Goal: Task Accomplishment & Management: Use online tool/utility

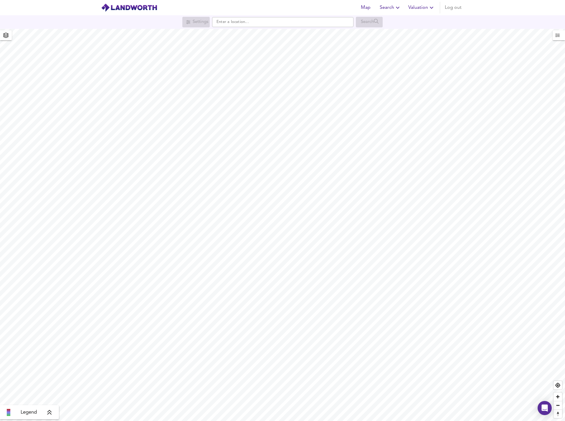
click at [425, 8] on span "Valuation" at bounding box center [421, 8] width 27 height 8
click at [430, 19] on li "New Valuation Report" at bounding box center [422, 21] width 70 height 11
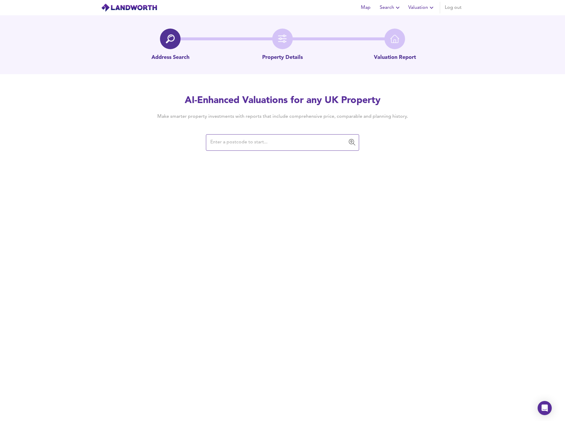
type input "BS48 3HL"
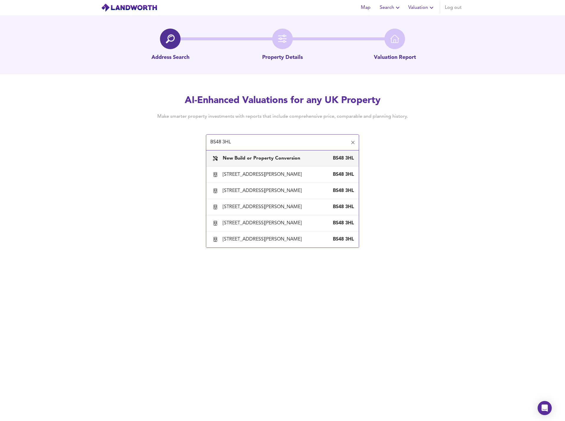
click at [276, 159] on b "New Build or Property Conversion" at bounding box center [261, 158] width 77 height 5
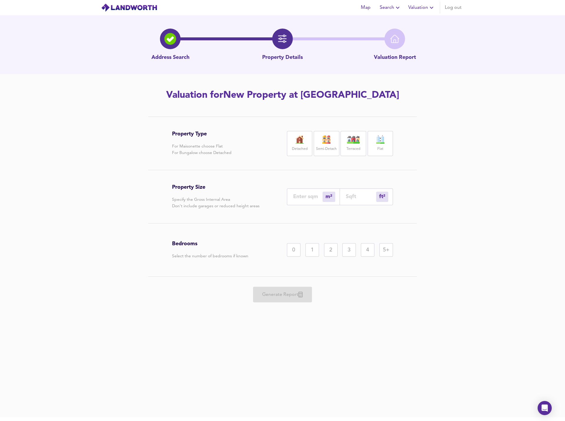
click at [324, 144] on img at bounding box center [326, 140] width 15 height 8
click at [355, 196] on input "number" at bounding box center [361, 197] width 30 height 6
type input "1"
type input "8"
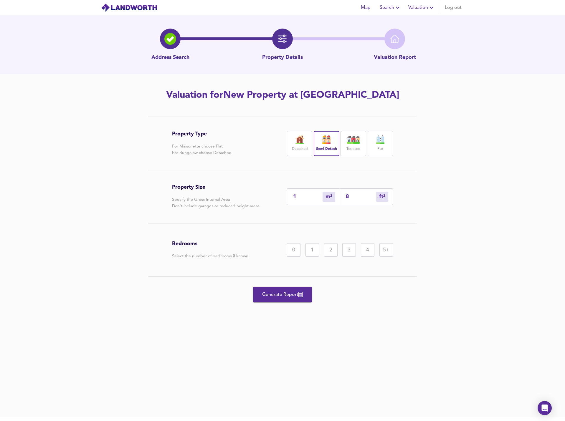
type input "86"
type input "80"
type input "864"
click at [325, 248] on div "2" at bounding box center [331, 250] width 14 height 14
click at [294, 293] on span "Generate Report" at bounding box center [282, 295] width 47 height 8
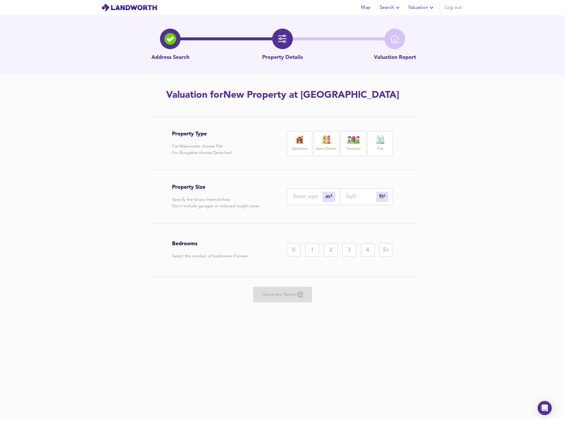
drag, startPoint x: 329, startPoint y: 144, endPoint x: 351, endPoint y: 170, distance: 33.8
click at [329, 144] on div "Semi-Detach" at bounding box center [326, 143] width 25 height 25
click at [365, 193] on div "ft² sqft" at bounding box center [366, 197] width 53 height 17
click at [357, 194] on input "number" at bounding box center [361, 197] width 30 height 6
type input "0"
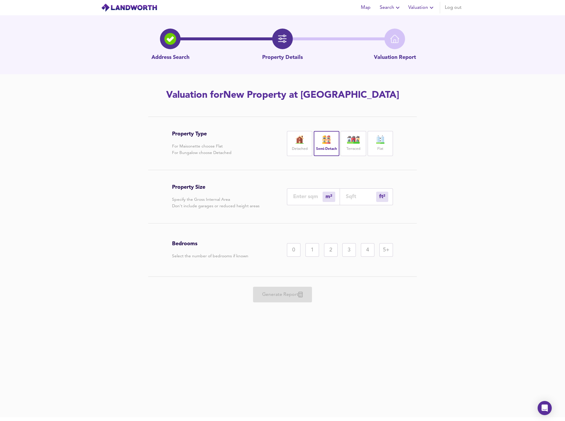
type input "1"
type input "10"
type input "105"
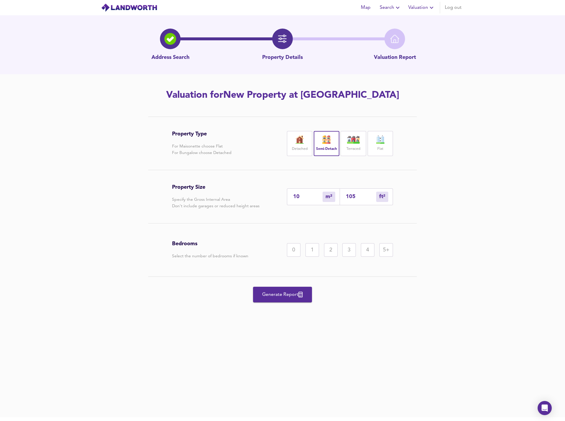
type input "98"
type input "1058"
click at [352, 253] on div "3" at bounding box center [349, 250] width 14 height 14
click at [296, 293] on span "Generate Report" at bounding box center [282, 295] width 47 height 8
click at [335, 145] on div "Semi-Detach" at bounding box center [326, 143] width 25 height 25
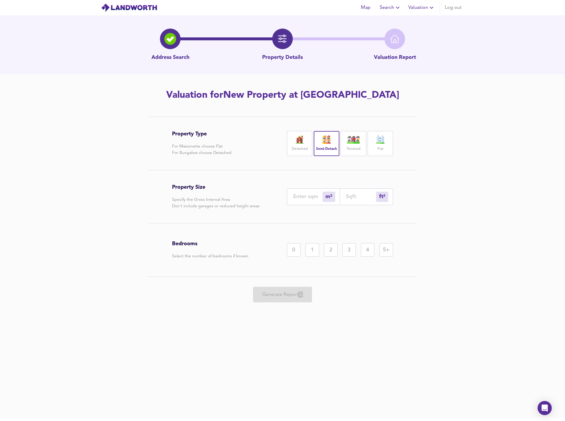
click at [367, 197] on input "number" at bounding box center [361, 197] width 30 height 6
type input "0"
type input "1"
type input "11"
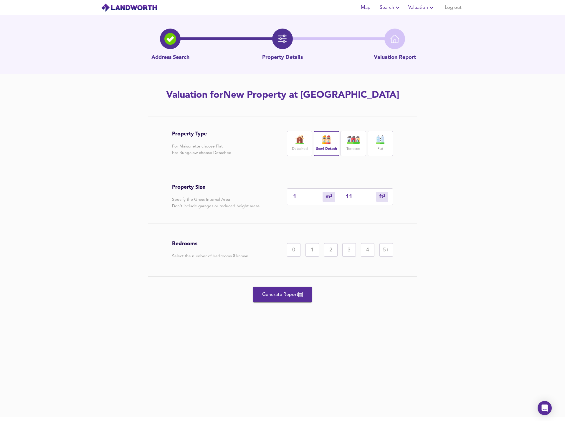
type input "11"
type input "116"
type input "108"
type input "1166"
click at [371, 251] on div "4" at bounding box center [368, 250] width 14 height 14
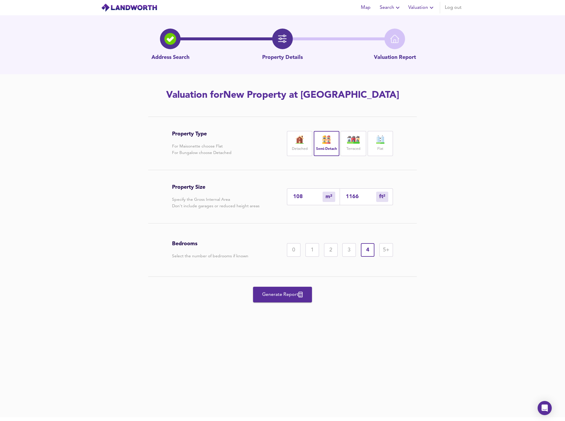
click at [290, 292] on span "Generate Report" at bounding box center [282, 295] width 47 height 8
click at [376, 142] on img at bounding box center [380, 140] width 15 height 8
click at [354, 196] on input "number" at bounding box center [361, 197] width 30 height 6
type input "0"
type input "5"
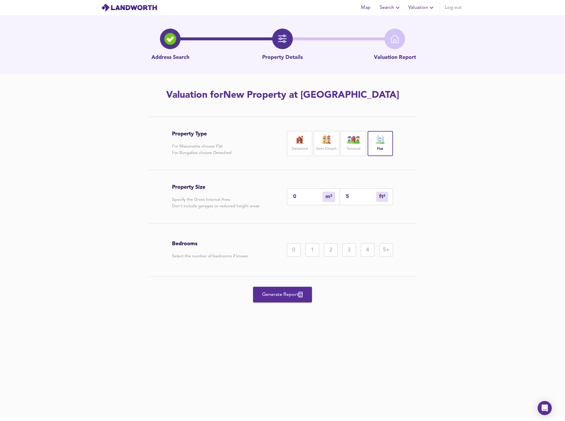
type input "5"
type input "57"
type input "54"
type input "576"
click at [311, 251] on div "1" at bounding box center [313, 250] width 14 height 14
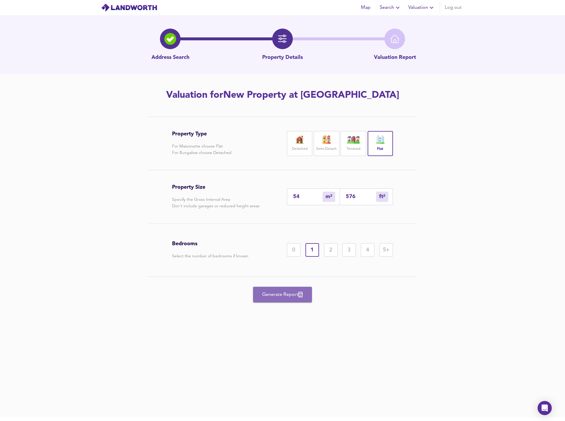
click at [296, 301] on button "Generate Report" at bounding box center [282, 295] width 59 height 16
drag, startPoint x: 382, startPoint y: 148, endPoint x: 378, endPoint y: 163, distance: 15.4
click at [382, 148] on label "Flat" at bounding box center [380, 149] width 6 height 7
click at [353, 198] on input "number" at bounding box center [361, 197] width 30 height 6
type input "1"
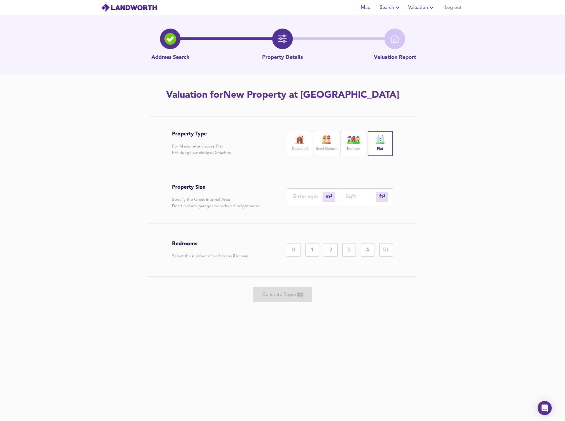
type input "7"
type input "78"
type input "73"
type input "784"
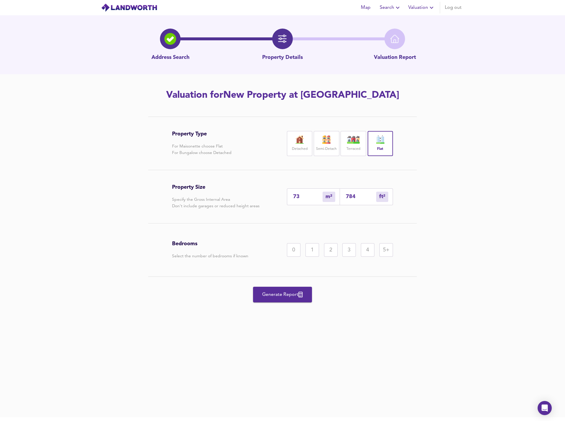
click at [321, 258] on div "Bedrooms Select the number of bedrooms if known 0 1 2 3 4 5+" at bounding box center [282, 250] width 221 height 53
click at [331, 254] on div "2" at bounding box center [331, 250] width 14 height 14
click at [301, 300] on button "Generate Report" at bounding box center [282, 295] width 59 height 16
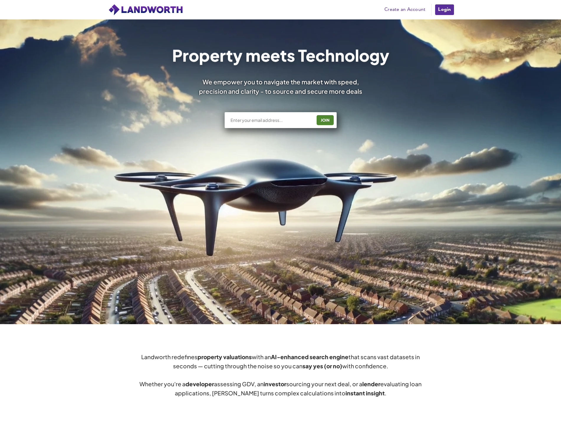
click at [440, 11] on link "Login" at bounding box center [444, 10] width 20 height 12
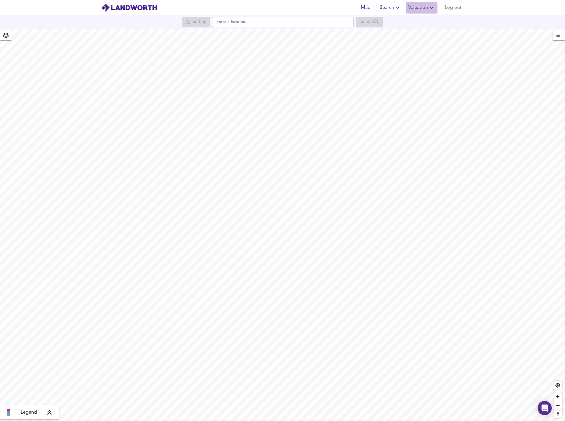
click at [428, 5] on span "Valuation" at bounding box center [421, 8] width 27 height 8
click at [415, 20] on li "New Valuation Report" at bounding box center [422, 21] width 70 height 11
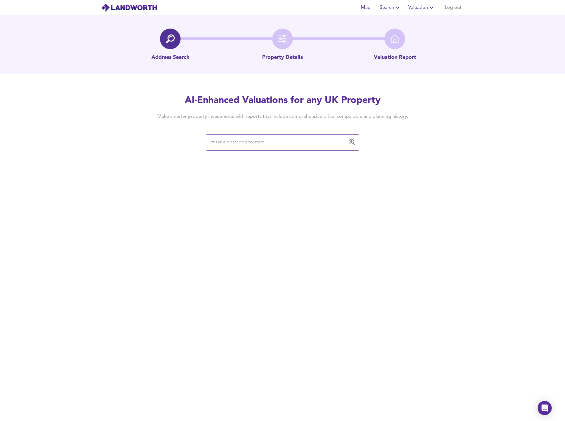
type input "BS48 4NJ"
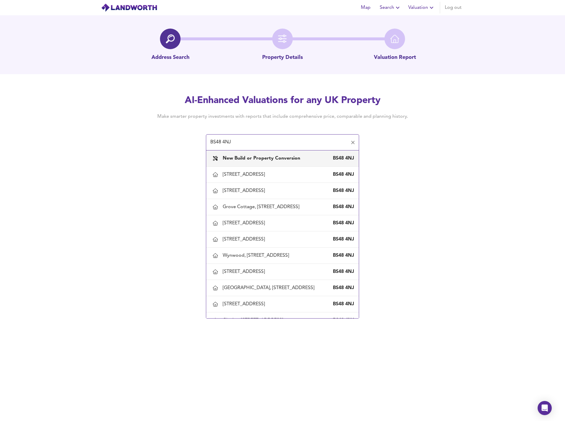
click at [262, 156] on b "New Build or Property Conversion" at bounding box center [261, 158] width 77 height 5
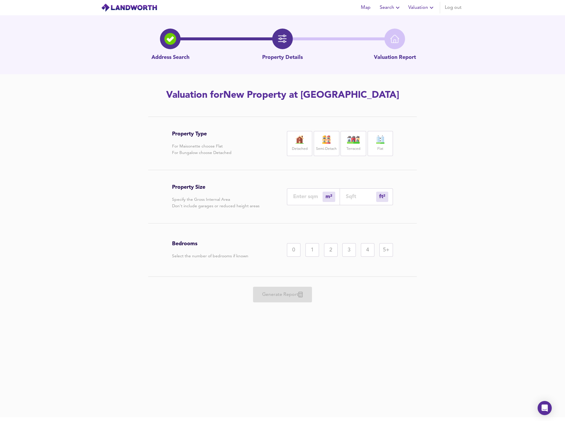
click at [324, 146] on label "Semi-Detach" at bounding box center [326, 149] width 21 height 7
click at [327, 251] on div "2" at bounding box center [331, 250] width 14 height 14
click at [356, 198] on input "number" at bounding box center [361, 197] width 30 height 6
type input "1"
type input "8"
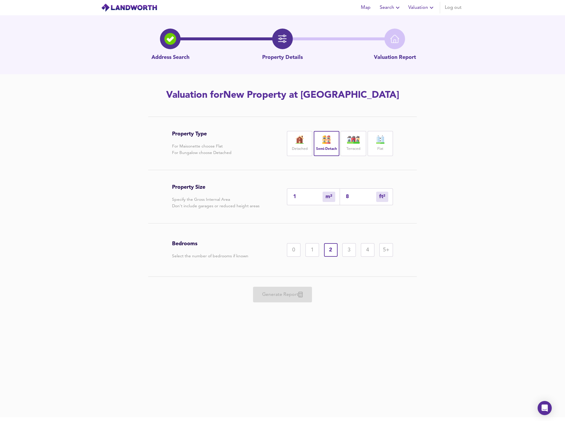
type input "8"
type input "86"
type input "80"
type input "864"
click at [297, 306] on div "Generate Report" at bounding box center [282, 295] width 221 height 36
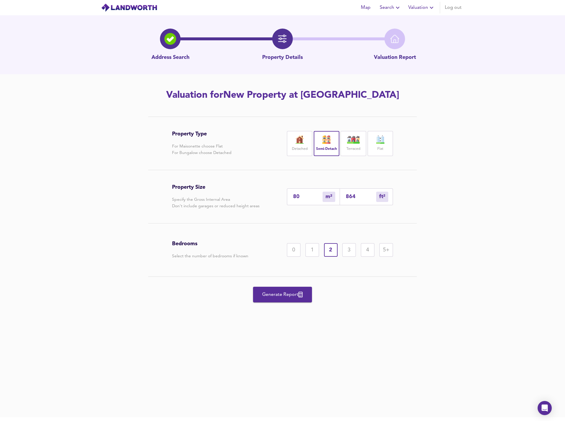
click at [297, 296] on span "Generate Report" at bounding box center [282, 295] width 47 height 8
click at [338, 143] on div "Semi-Detach" at bounding box center [326, 143] width 25 height 25
click at [365, 196] on input "number" at bounding box center [361, 197] width 30 height 6
type input "0"
type input "1"
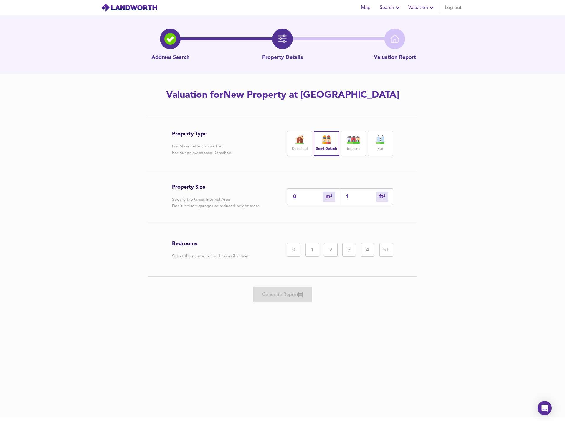
type input "1"
type input "10"
type input "9"
type input "101"
type input "94"
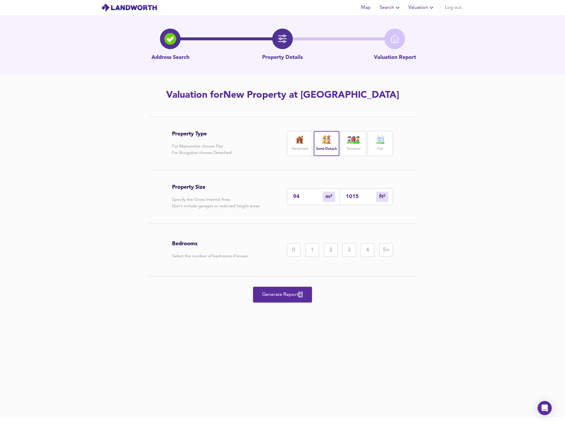
type input "1015"
click at [350, 247] on div "3" at bounding box center [349, 250] width 14 height 14
click at [288, 294] on span "Generate Report" at bounding box center [282, 295] width 47 height 8
